Goal: Task Accomplishment & Management: Use online tool/utility

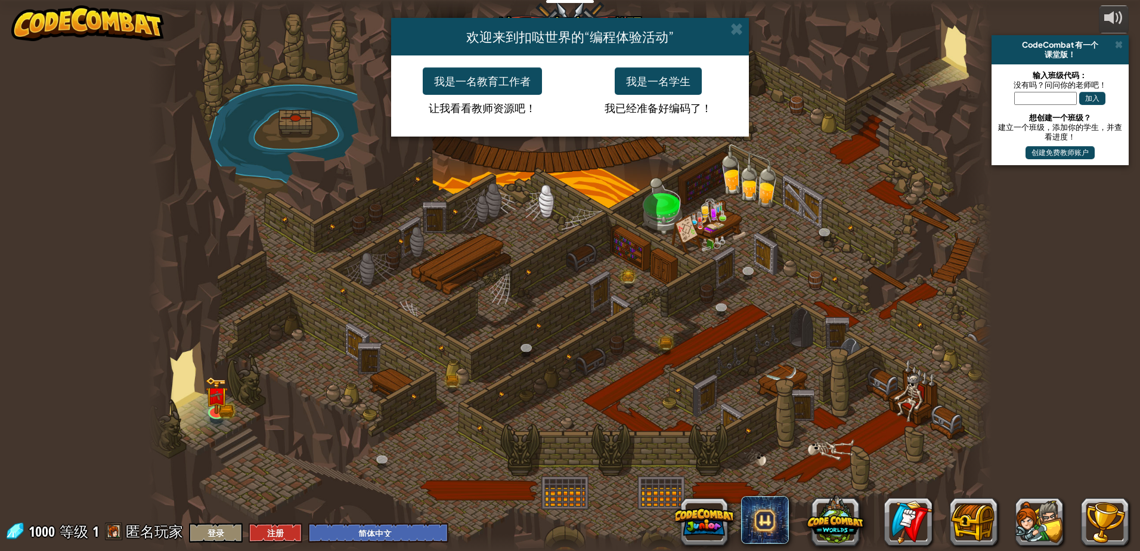
select select "zh-HANS"
drag, startPoint x: 607, startPoint y: 104, endPoint x: 614, endPoint y: 98, distance: 8.5
click at [612, 101] on p "我已经准备好编码了！" at bounding box center [658, 105] width 158 height 21
click at [665, 75] on button "我是一名学生" at bounding box center [658, 80] width 87 height 27
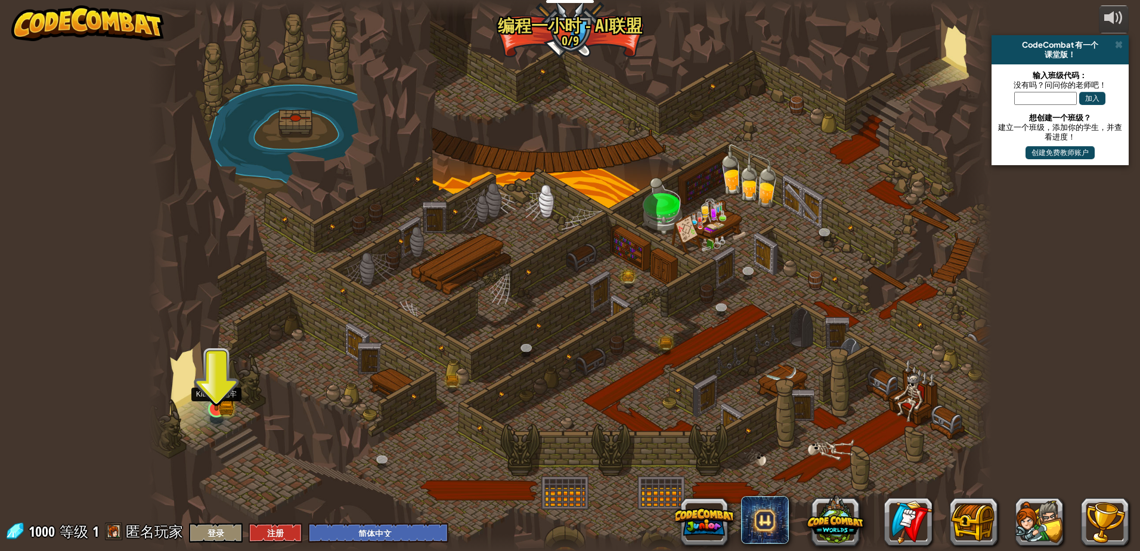
click at [213, 399] on img at bounding box center [216, 385] width 23 height 49
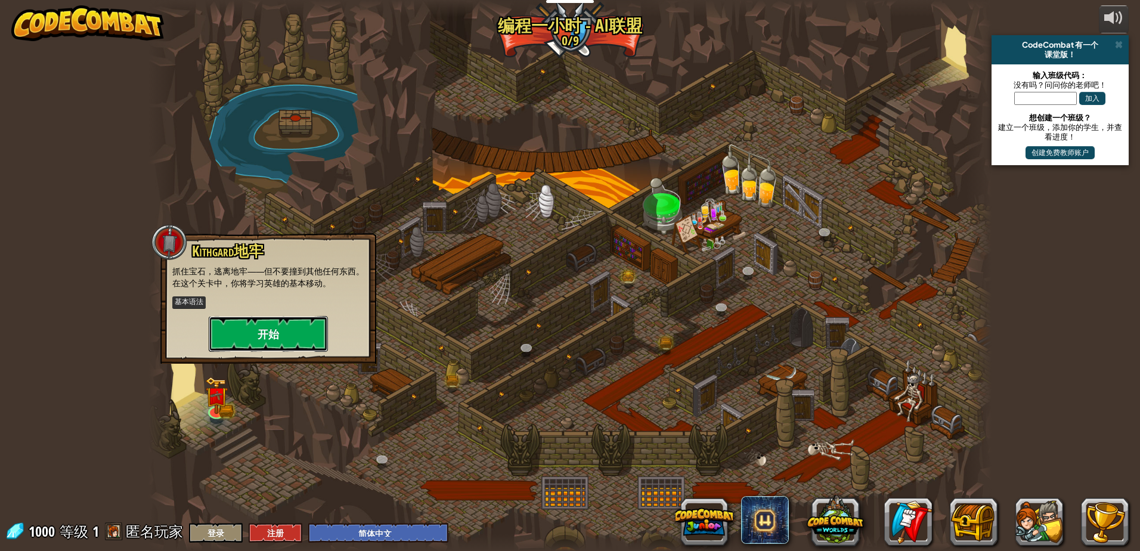
click at [237, 333] on button "开始" at bounding box center [268, 334] width 119 height 36
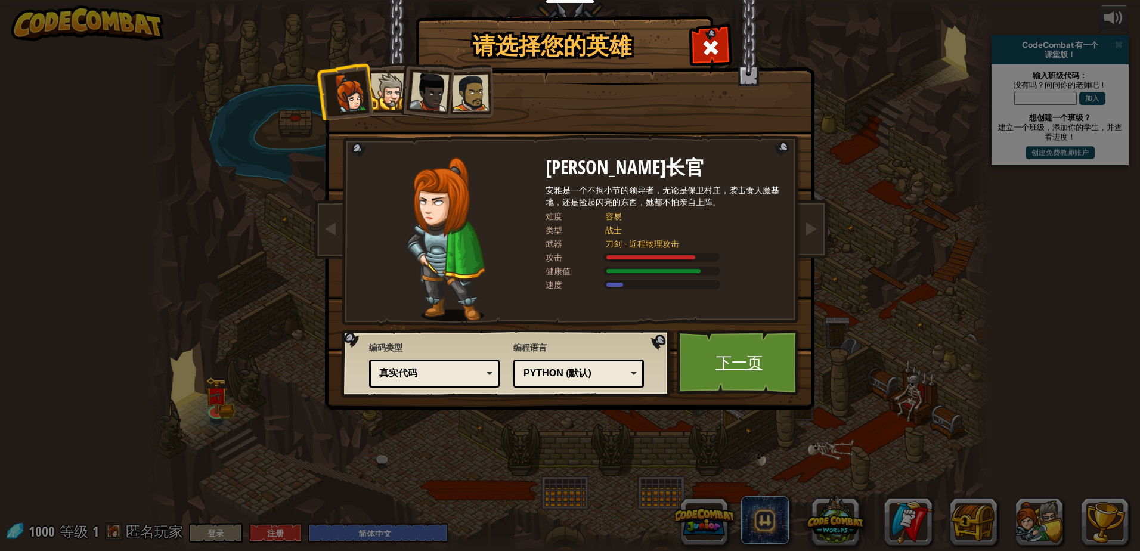
click at [771, 366] on link "下一页" at bounding box center [739, 363] width 125 height 66
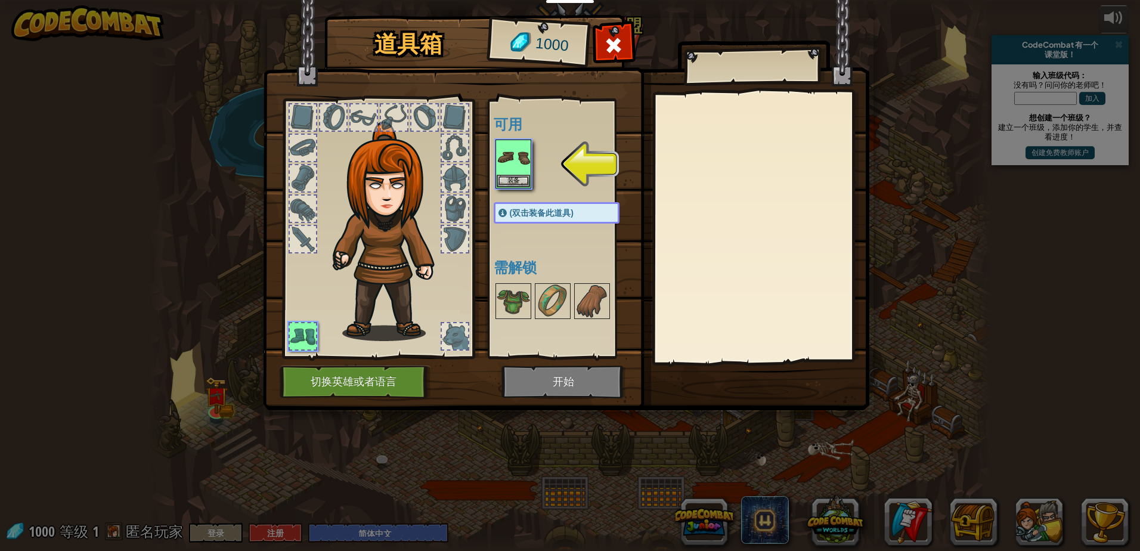
click at [547, 162] on div at bounding box center [569, 164] width 150 height 52
click at [547, 163] on div at bounding box center [569, 164] width 150 height 52
drag, startPoint x: 545, startPoint y: 179, endPoint x: 544, endPoint y: 187, distance: 8.0
click at [544, 187] on div at bounding box center [569, 164] width 150 height 52
click at [505, 167] on img at bounding box center [513, 157] width 33 height 33
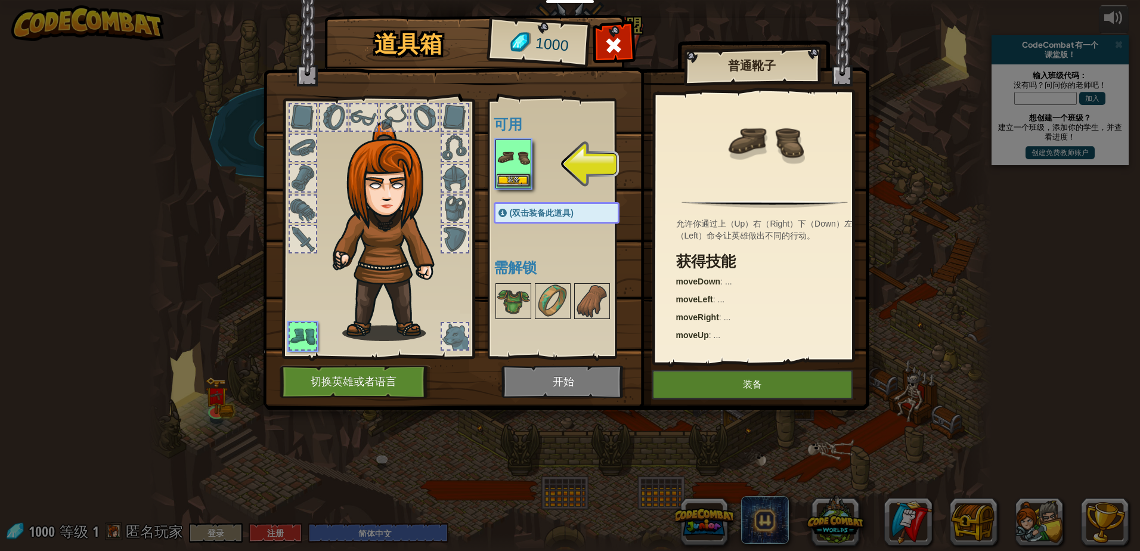
click at [505, 167] on img at bounding box center [513, 157] width 33 height 33
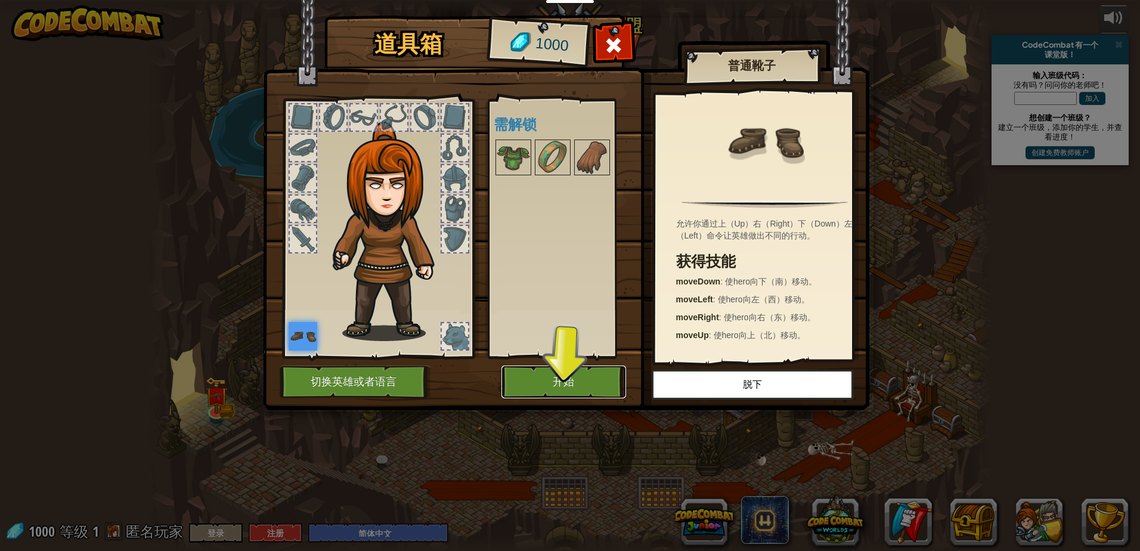
click at [568, 377] on button "开始" at bounding box center [563, 381] width 125 height 33
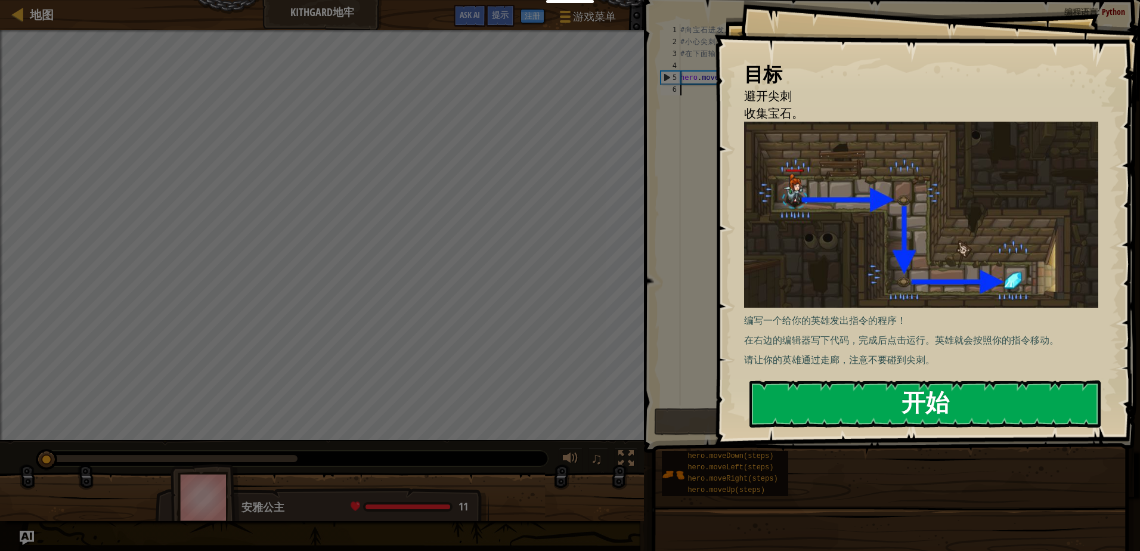
click at [851, 397] on button "开始" at bounding box center [924, 403] width 351 height 47
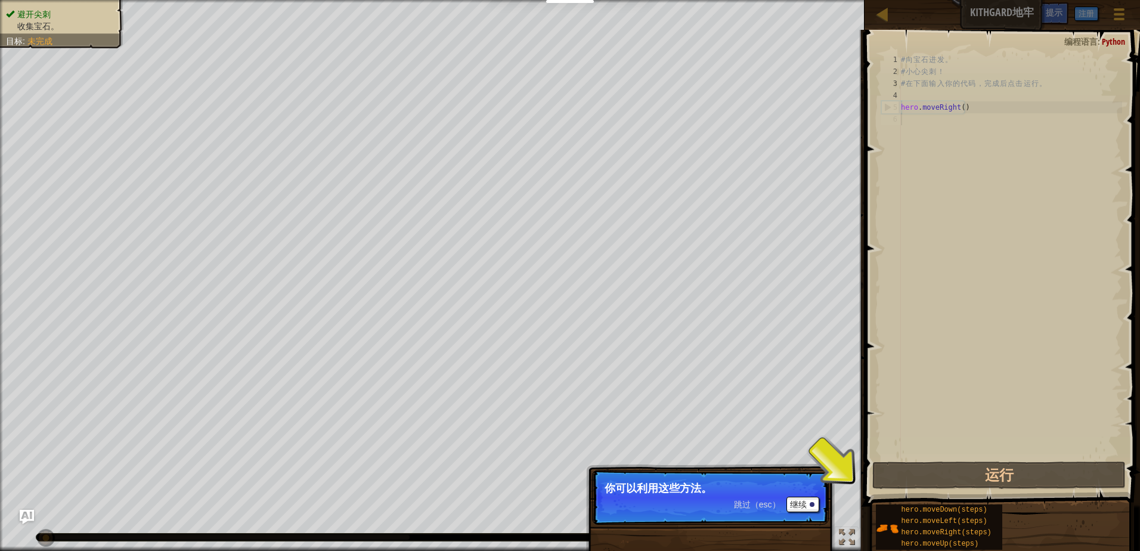
click at [809, 494] on p "跳过（esc） 继续 你可以利用这些方法。" at bounding box center [710, 497] width 237 height 55
click at [808, 498] on p "跳过（esc） 继续 你可以利用这些方法。" at bounding box center [710, 497] width 237 height 55
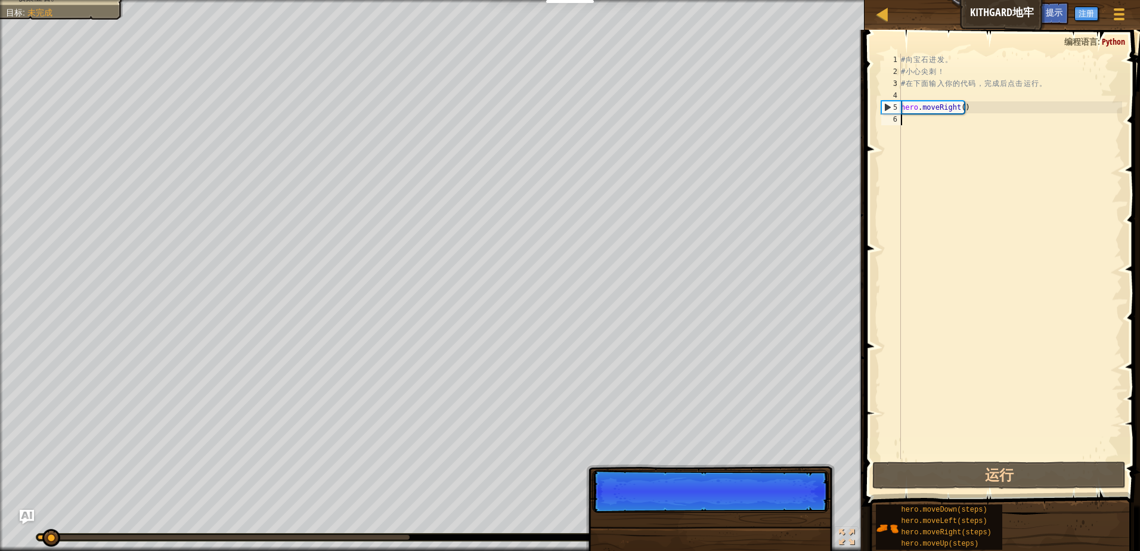
scroll to position [5, 0]
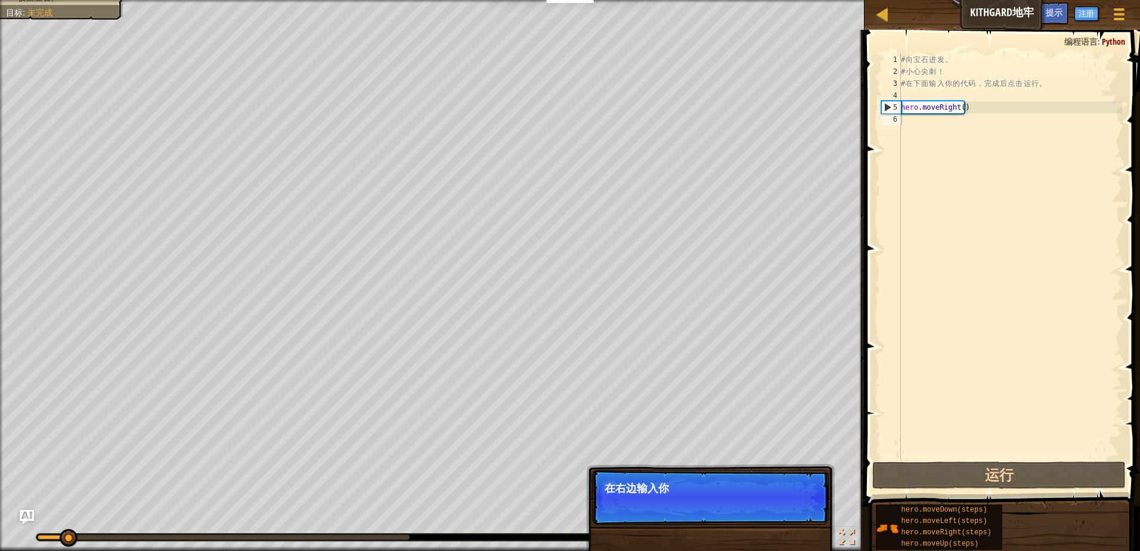
click at [806, 507] on p "跳过（esc） 继续 在右边输入你" at bounding box center [710, 497] width 237 height 55
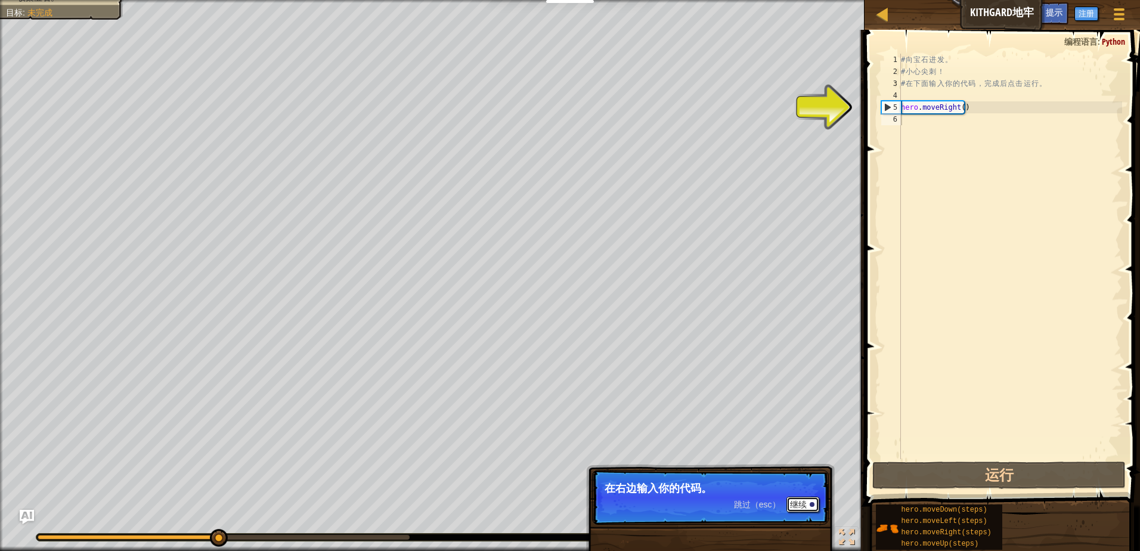
click at [810, 504] on div at bounding box center [812, 504] width 5 height 5
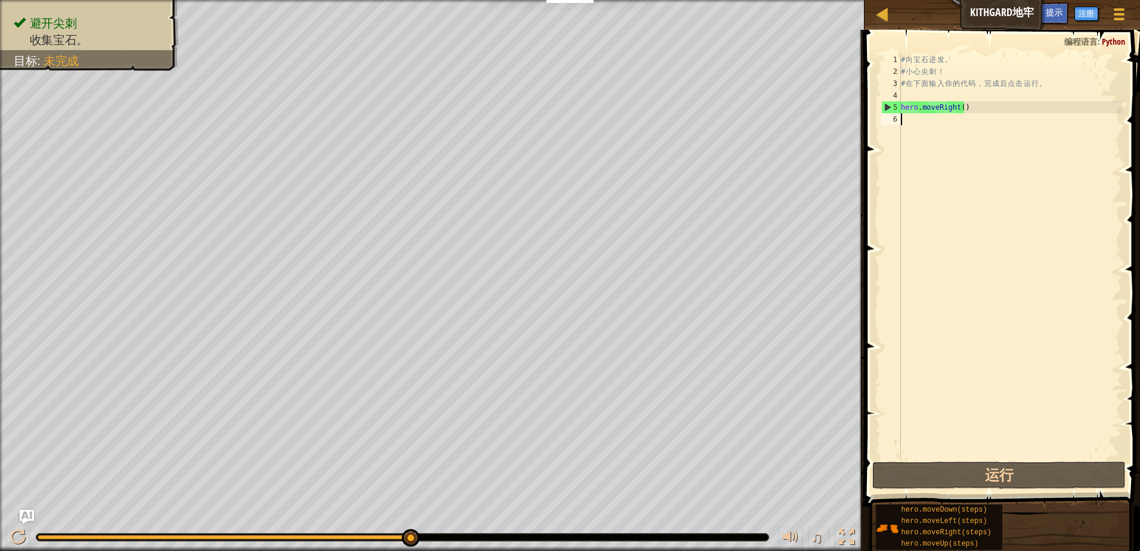
type textarea "r"
drag, startPoint x: 804, startPoint y: 504, endPoint x: 797, endPoint y: 516, distance: 14.4
click at [797, 516] on div "避开尖刺 收集宝石。 目标 : 未完成 ♫ 安雅公主 11 x: 18 y: 18 No target 跳过（esc） 继续 在第6行代码输入 moveDow…" at bounding box center [570, 275] width 1140 height 551
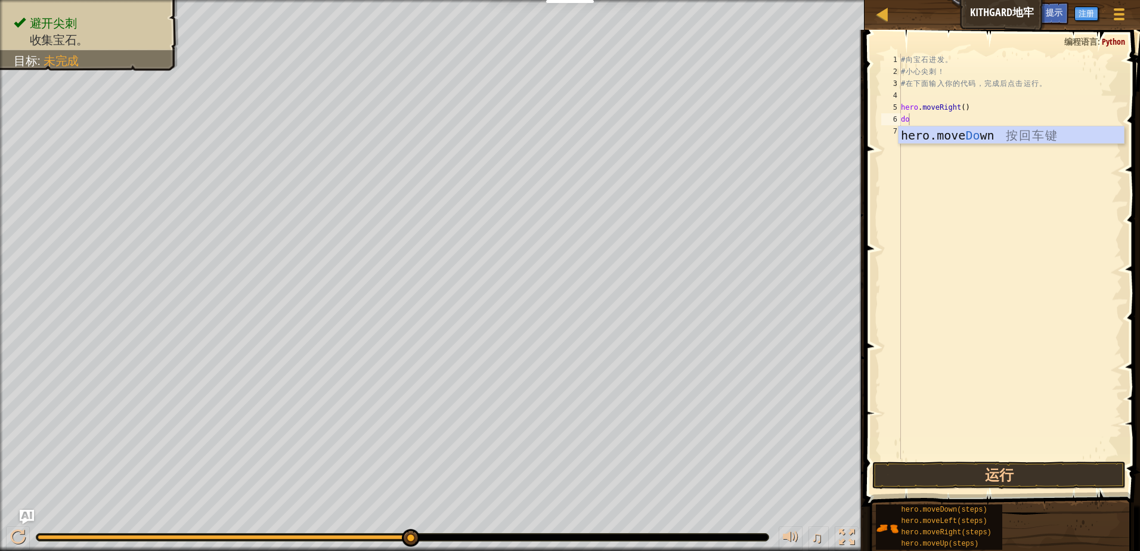
click at [1133, 318] on span at bounding box center [1003, 250] width 285 height 511
type textarea "do"
click at [1105, 330] on div "# 向 宝 石 进 发 。 # 小 心 尖 刺 ！ # 在 下 面 输 入 你 的 代 码 ， 完 成 后 点 击 运 行 。 hero . moveRigh…" at bounding box center [1010, 268] width 224 height 429
type textarea "d"
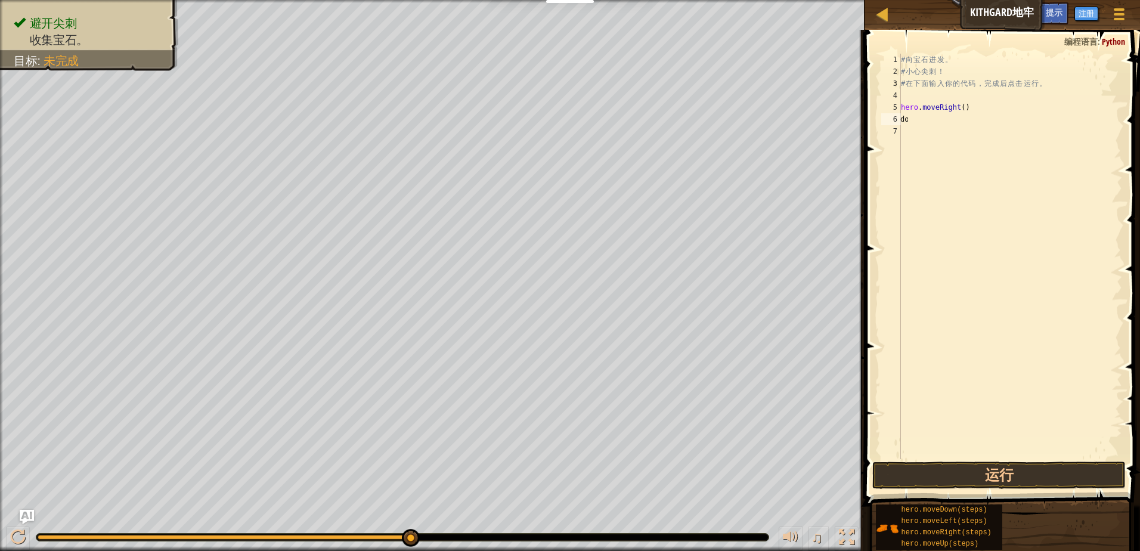
type textarea "d"
type textarea "Down"
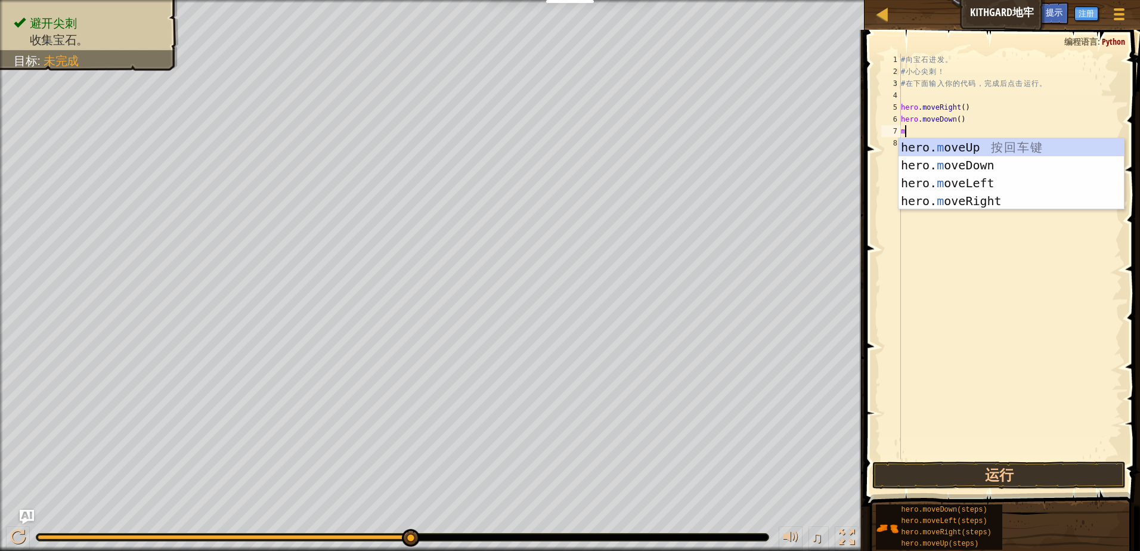
scroll to position [5, 0]
type textarea "mo"
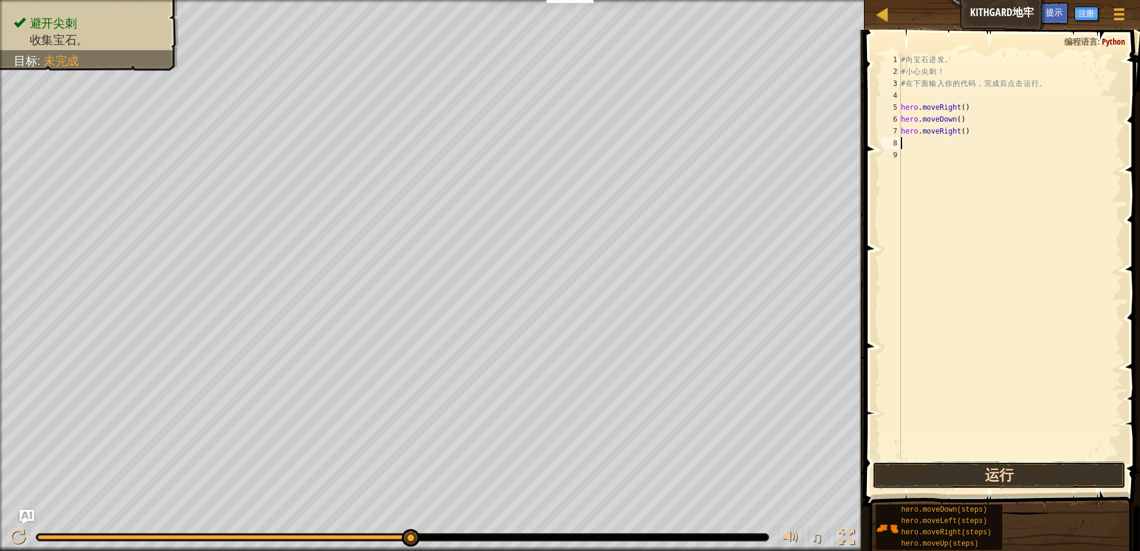
click at [972, 469] on button "运行" at bounding box center [998, 474] width 253 height 27
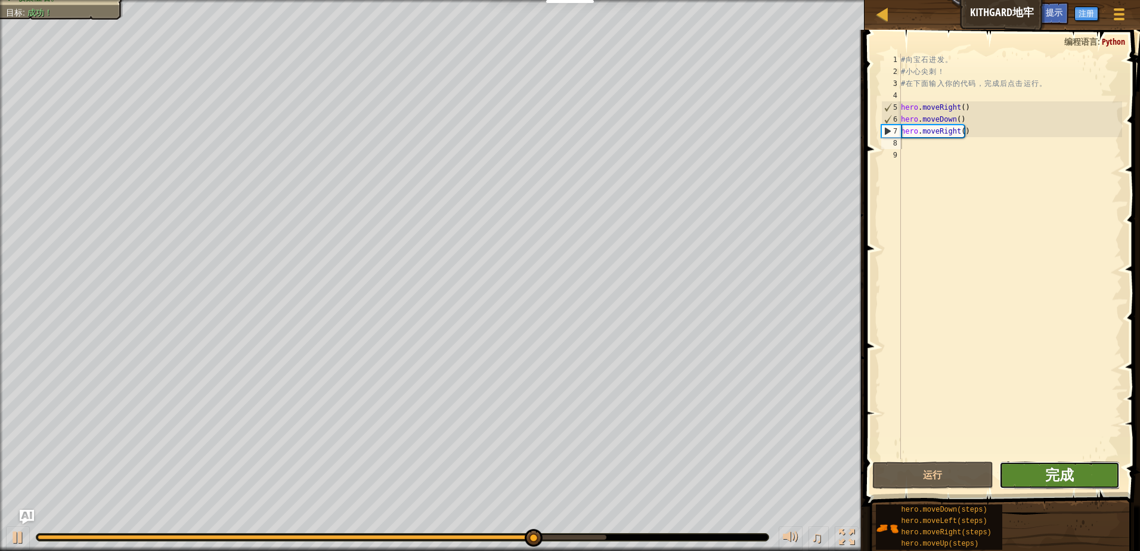
click at [1068, 472] on span "完成" at bounding box center [1059, 474] width 29 height 19
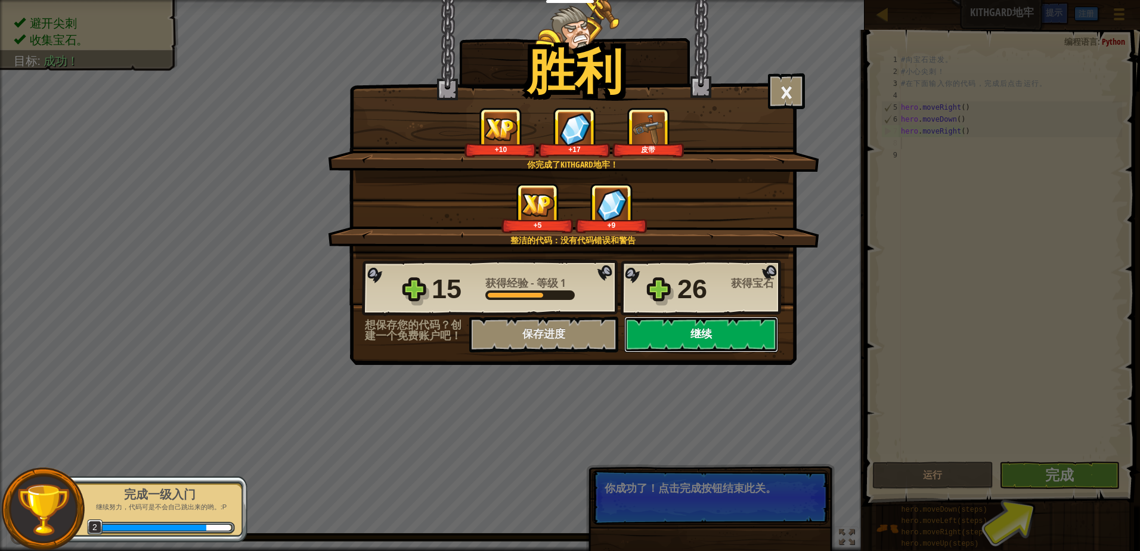
click at [702, 342] on button "继续" at bounding box center [701, 335] width 154 height 36
select select "zh-HANS"
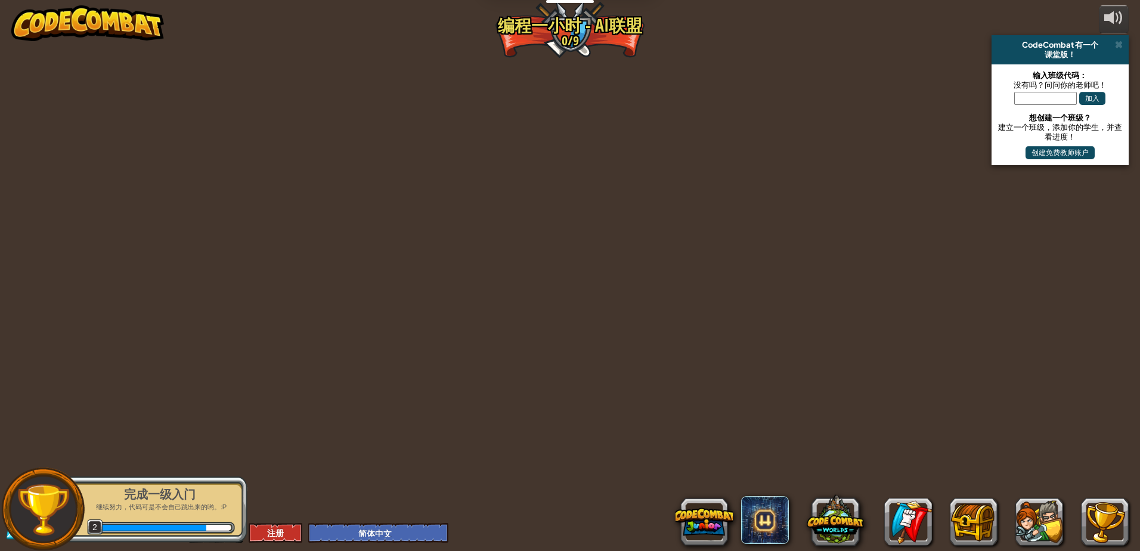
select select "zh-HANS"
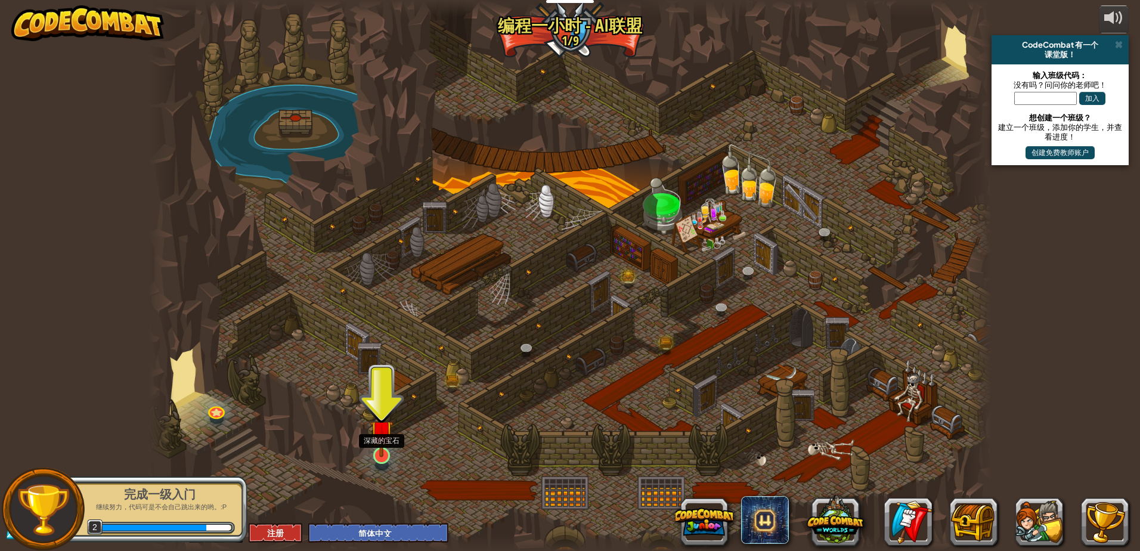
click at [379, 449] on img at bounding box center [381, 431] width 23 height 52
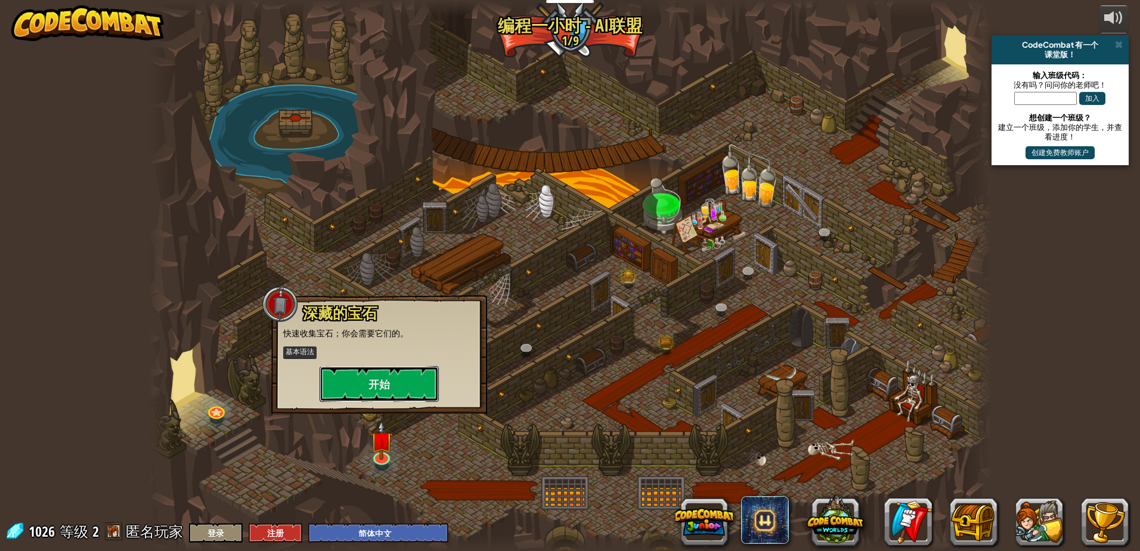
drag, startPoint x: 429, startPoint y: 365, endPoint x: 433, endPoint y: 358, distance: 8.0
click at [433, 358] on div "深藏的宝石 快速收集宝石；你会需要它们的。 基本语法 开始" at bounding box center [379, 353] width 192 height 97
click at [428, 384] on button "开始" at bounding box center [379, 384] width 119 height 36
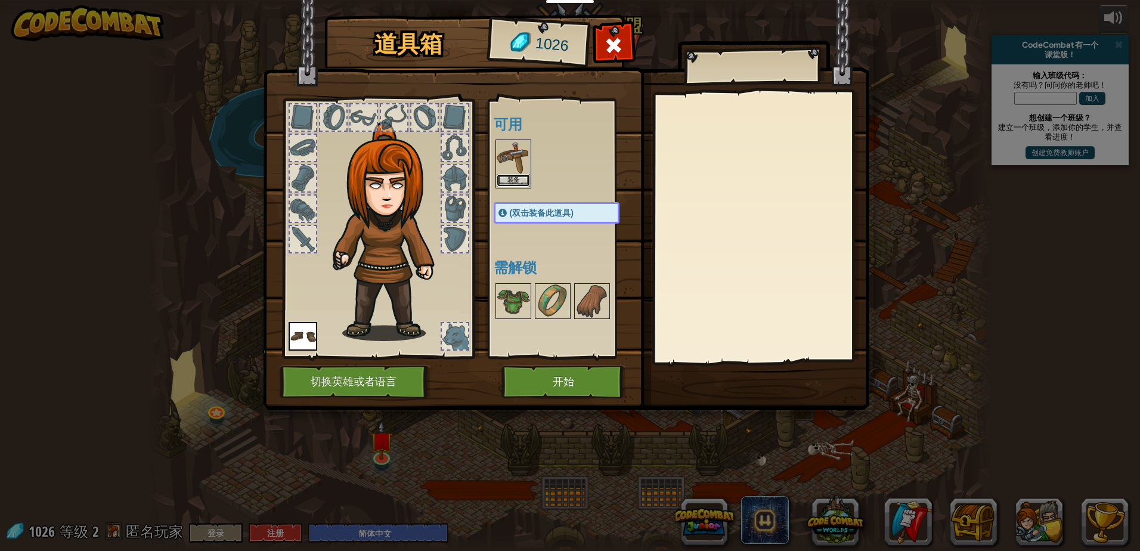
click at [519, 175] on button "装备" at bounding box center [513, 180] width 33 height 13
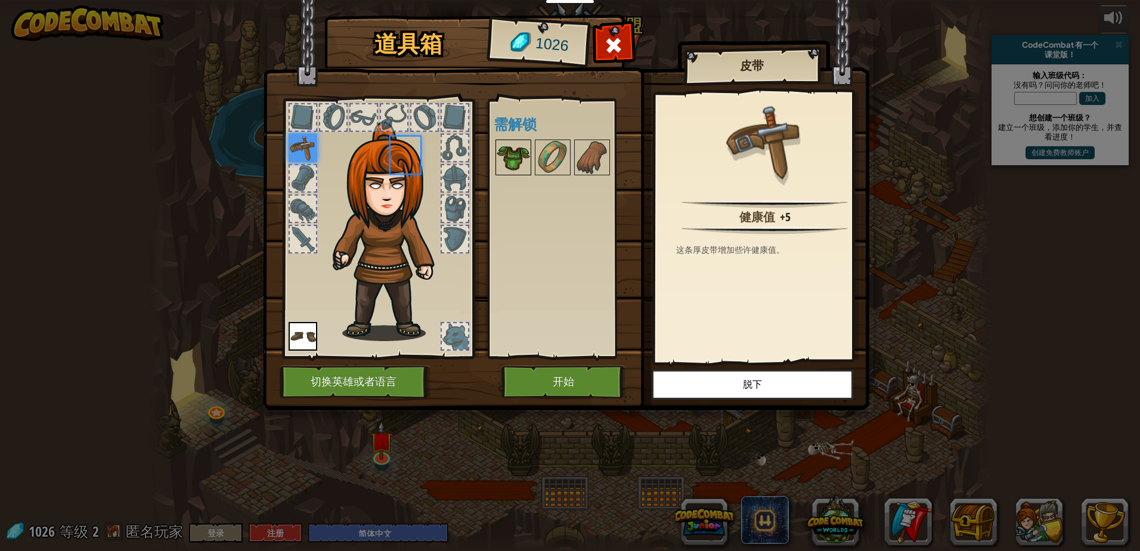
click at [519, 175] on div at bounding box center [513, 157] width 36 height 36
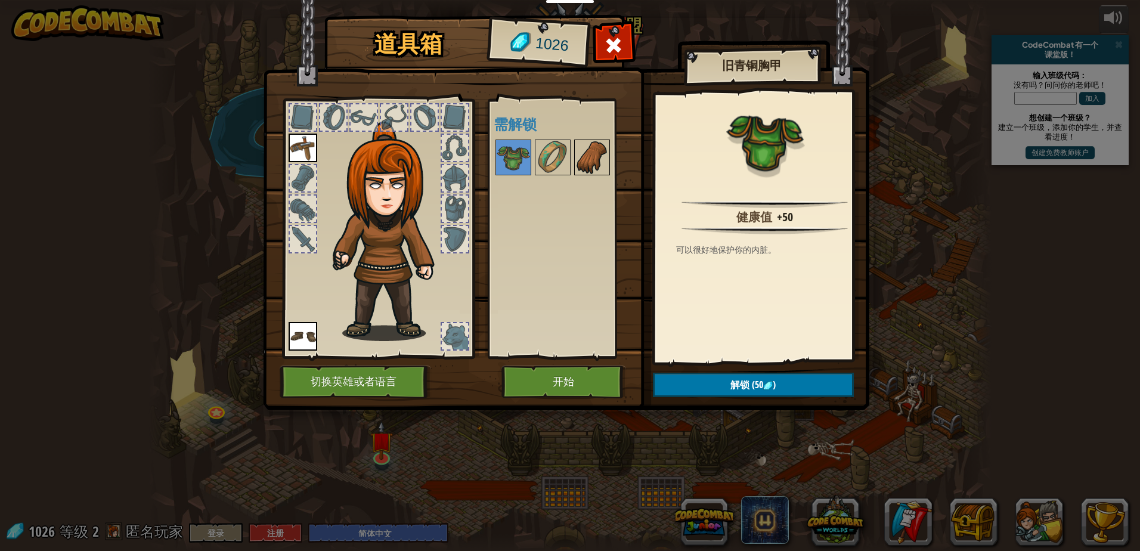
click at [595, 157] on img at bounding box center [591, 157] width 33 height 33
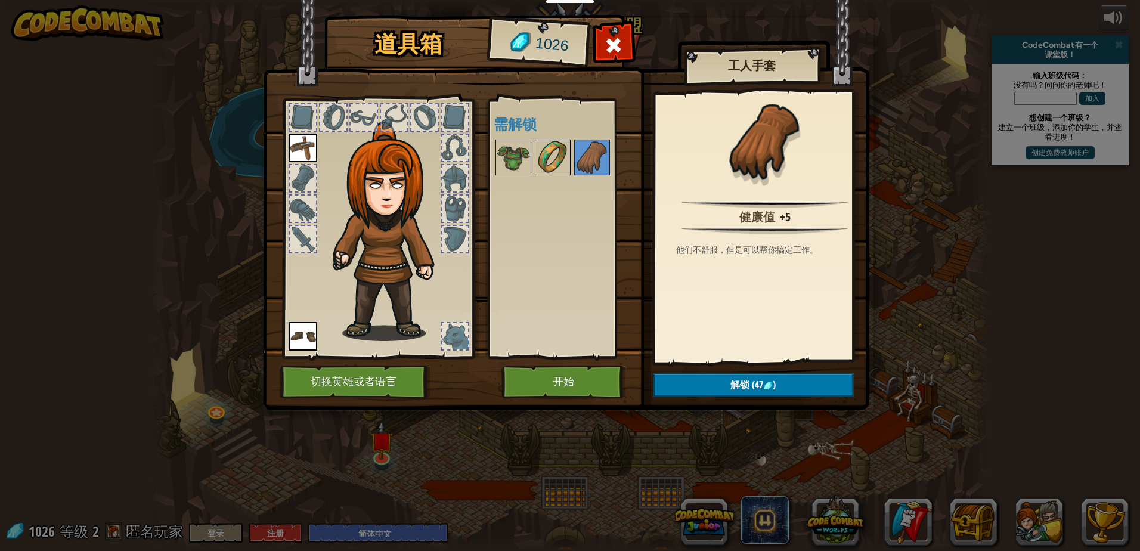
click at [555, 159] on img at bounding box center [552, 157] width 33 height 33
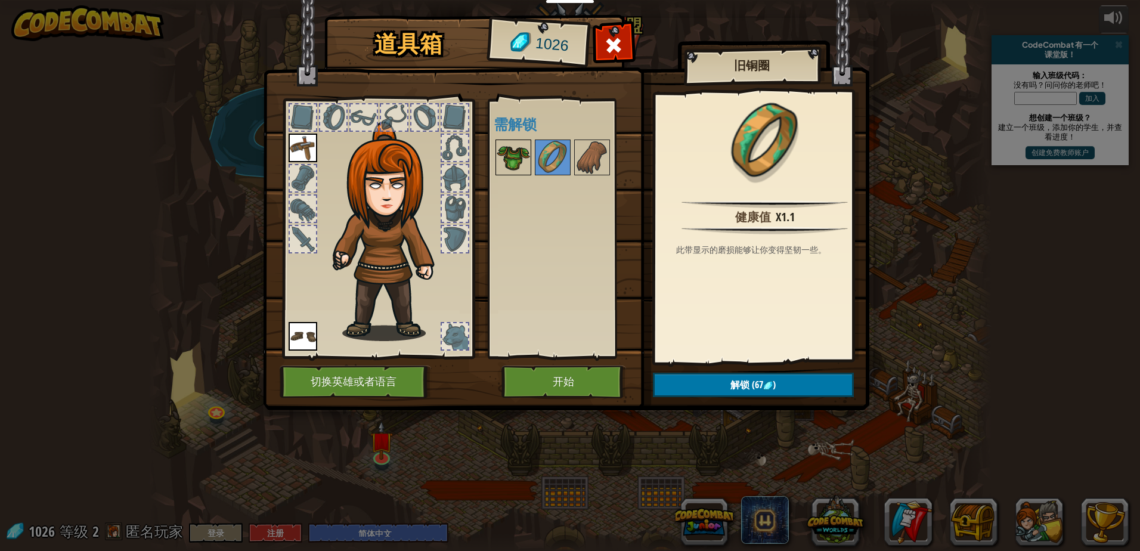
click at [524, 153] on img at bounding box center [513, 157] width 33 height 33
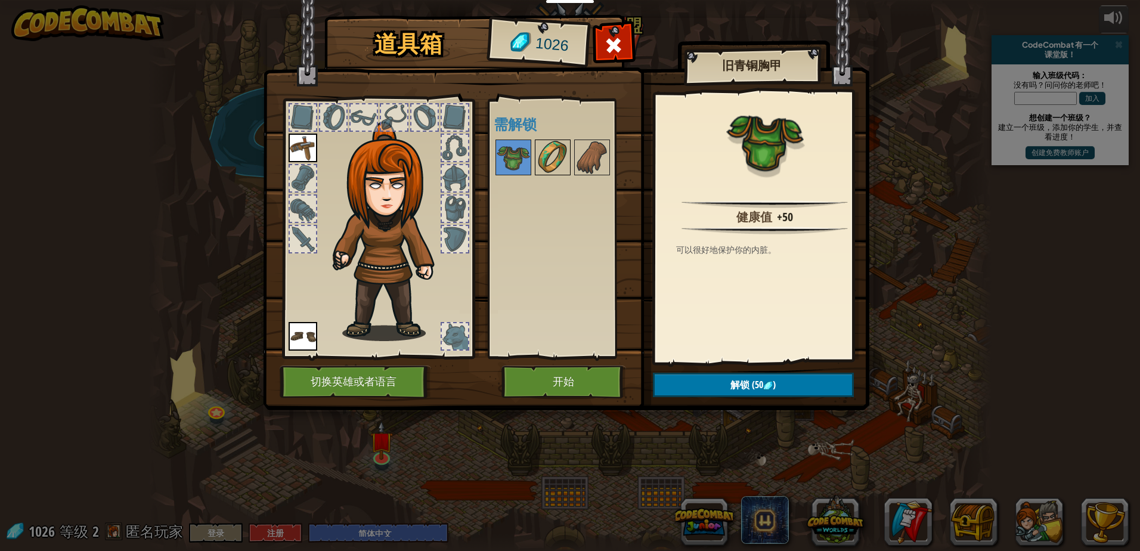
click at [551, 163] on img at bounding box center [552, 157] width 33 height 33
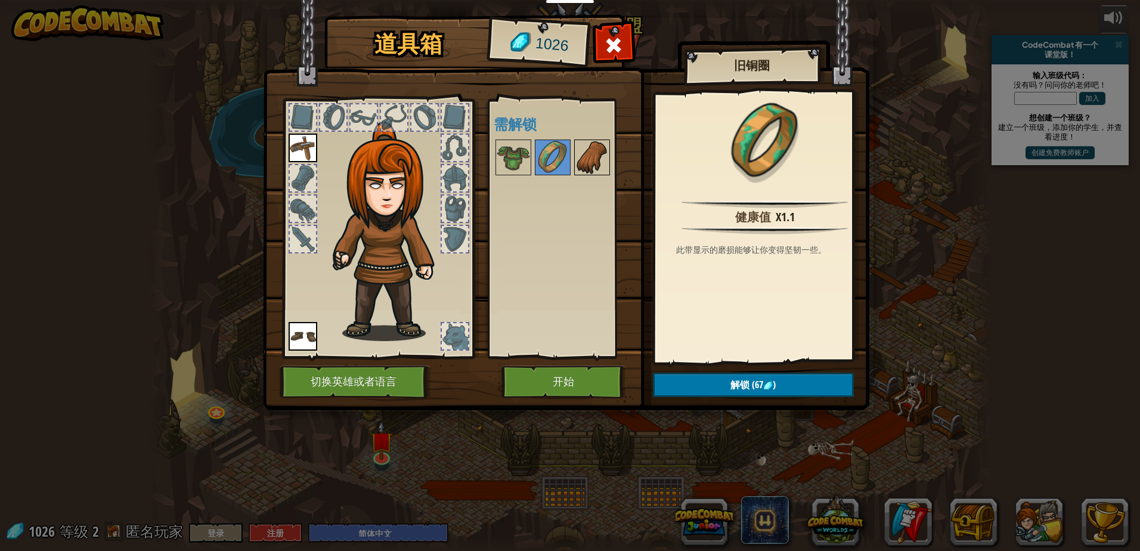
click at [577, 154] on img at bounding box center [591, 157] width 33 height 33
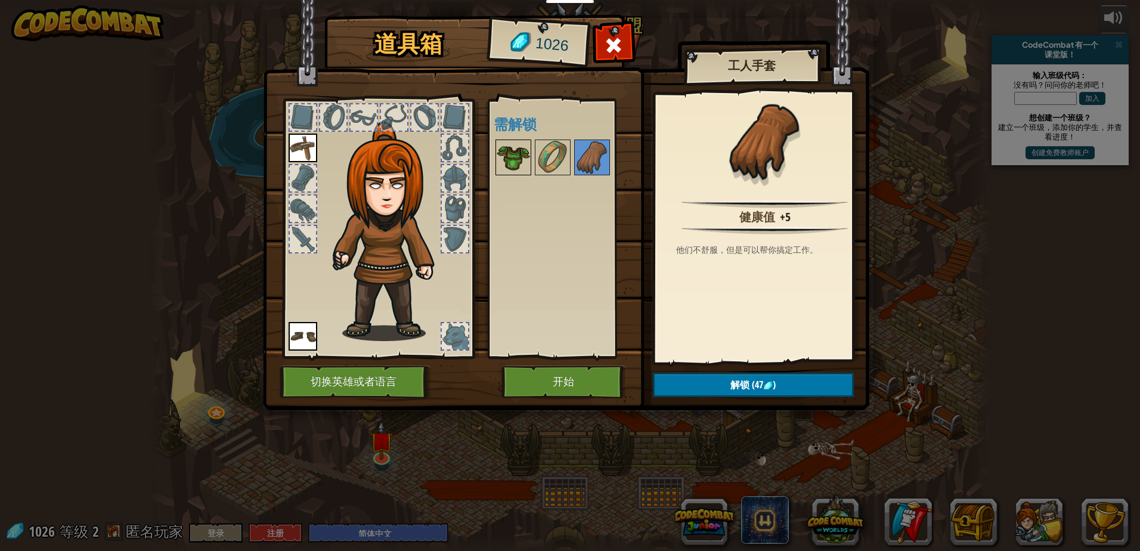
click at [506, 155] on img at bounding box center [513, 157] width 33 height 33
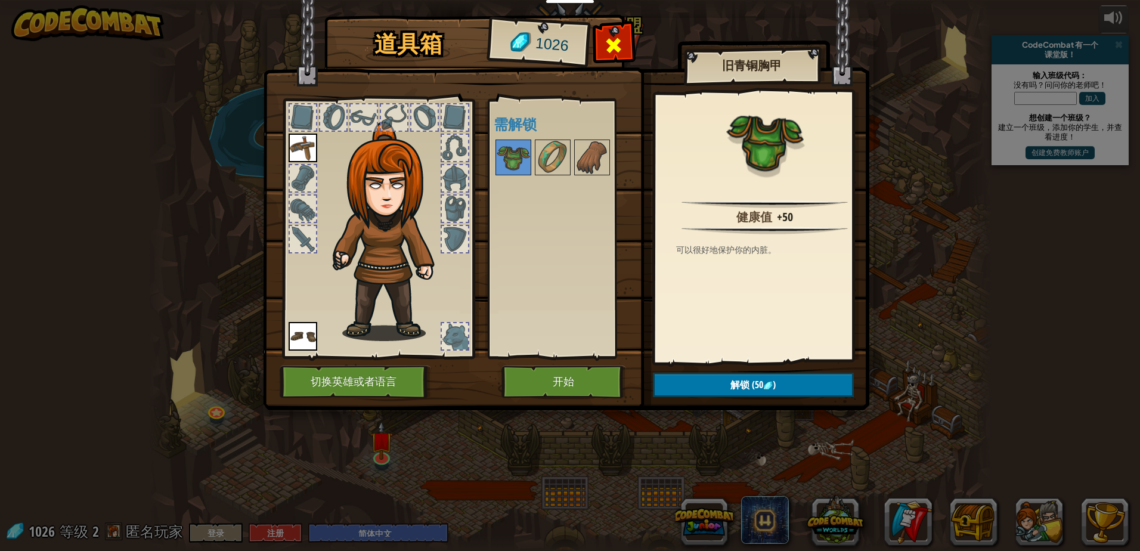
click at [616, 52] on span at bounding box center [613, 45] width 19 height 19
